Goal: Task Accomplishment & Management: Manage account settings

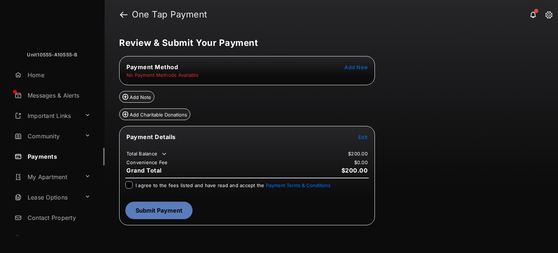
click at [357, 66] on span "Add New" at bounding box center [356, 67] width 23 height 6
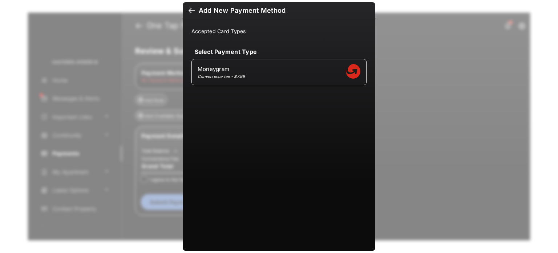
click at [190, 12] on div at bounding box center [192, 11] width 7 height 8
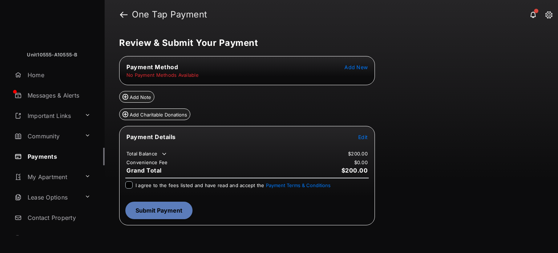
click at [51, 153] on link "Payments" at bounding box center [58, 156] width 93 height 17
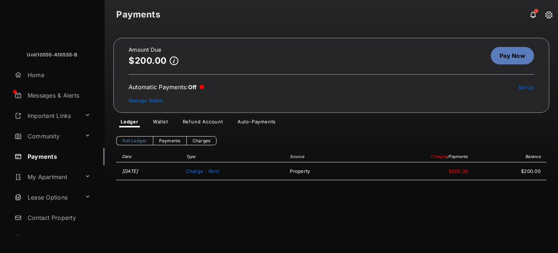
click at [161, 120] on link "Wallet" at bounding box center [160, 122] width 27 height 9
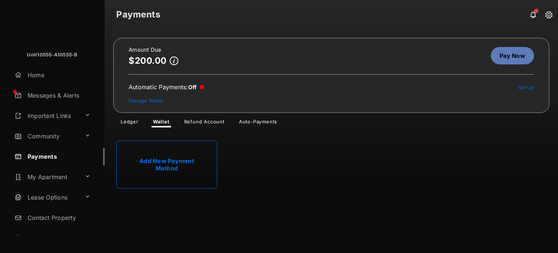
click at [166, 160] on link "Add New Payment Method" at bounding box center [166, 164] width 101 height 48
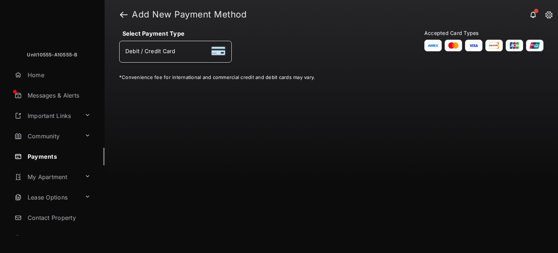
click at [175, 52] on span "Debit / Credit Card" at bounding box center [150, 51] width 50 height 7
select select "**"
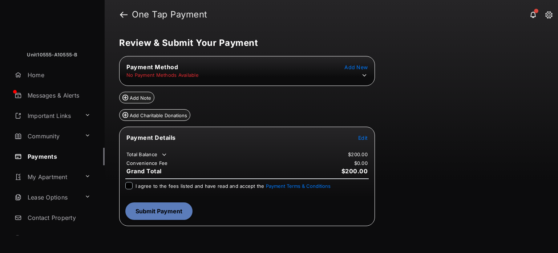
click at [365, 76] on icon at bounding box center [364, 75] width 7 height 7
